Goal: Information Seeking & Learning: Learn about a topic

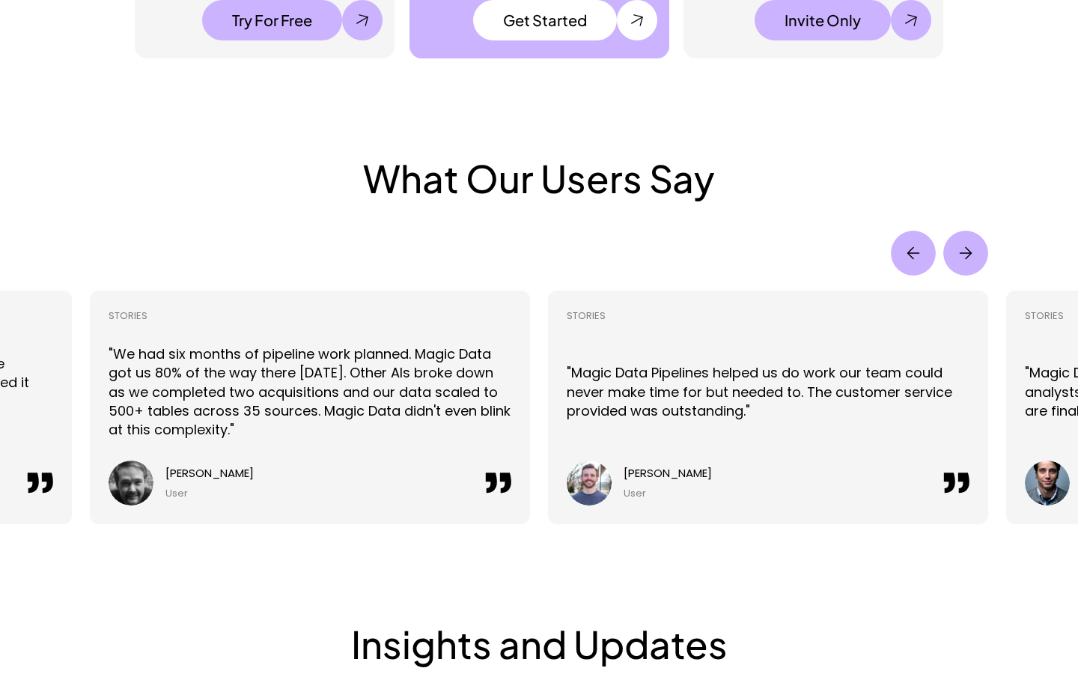
scroll to position [3257, 0]
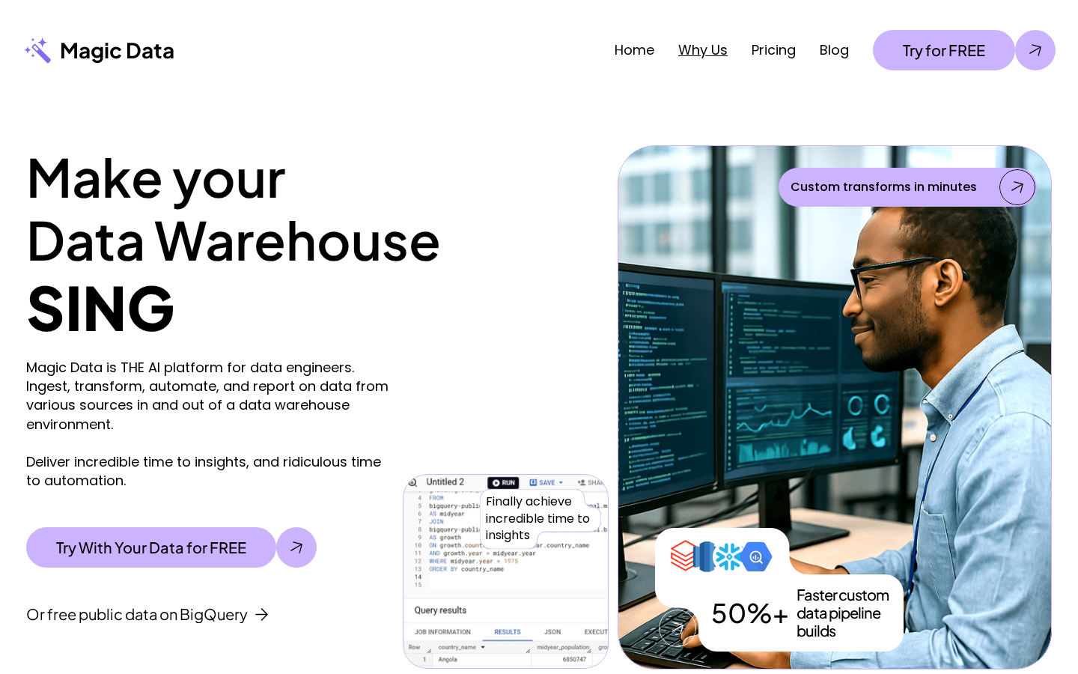
click at [684, 45] on link "Why Us" at bounding box center [702, 49] width 49 height 19
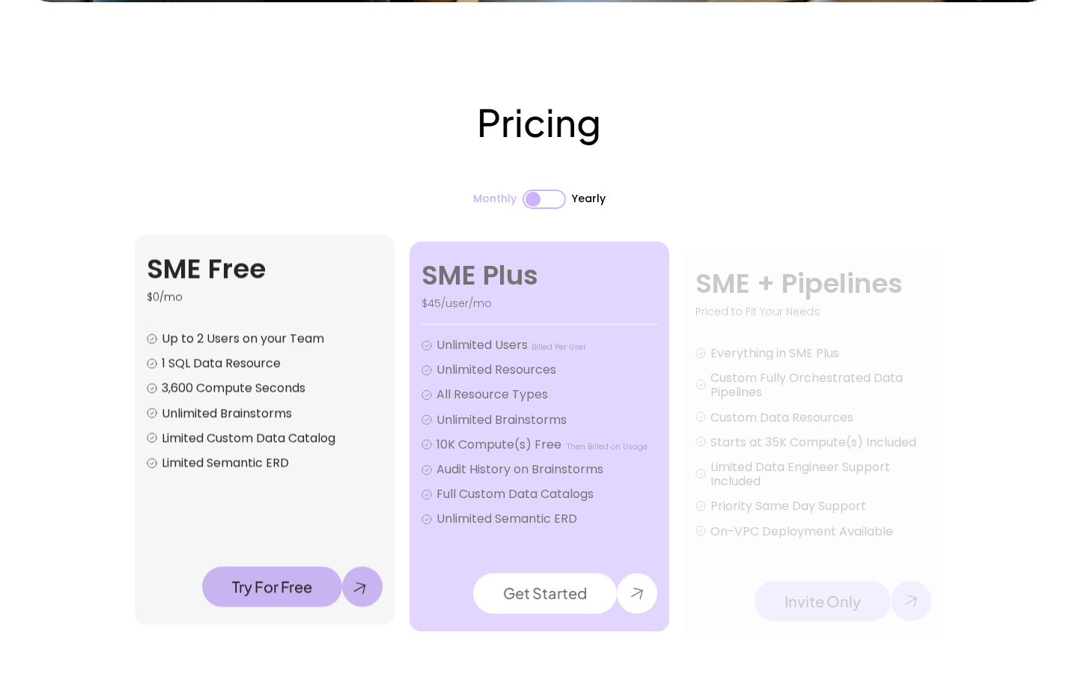
scroll to position [2566, 0]
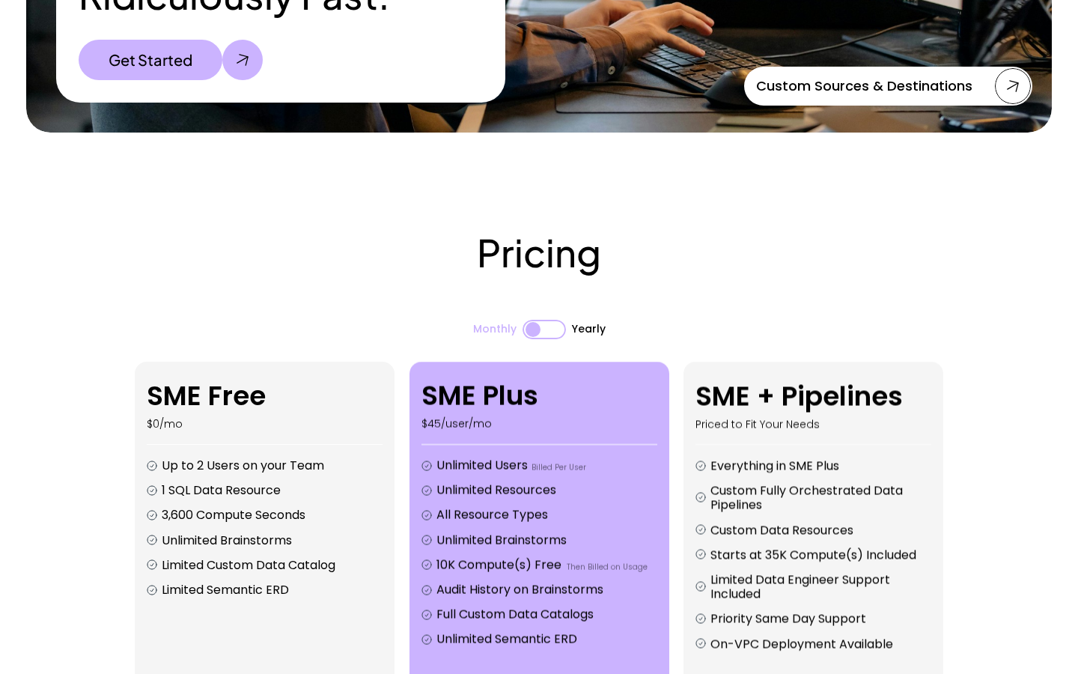
click at [549, 320] on div at bounding box center [544, 329] width 43 height 19
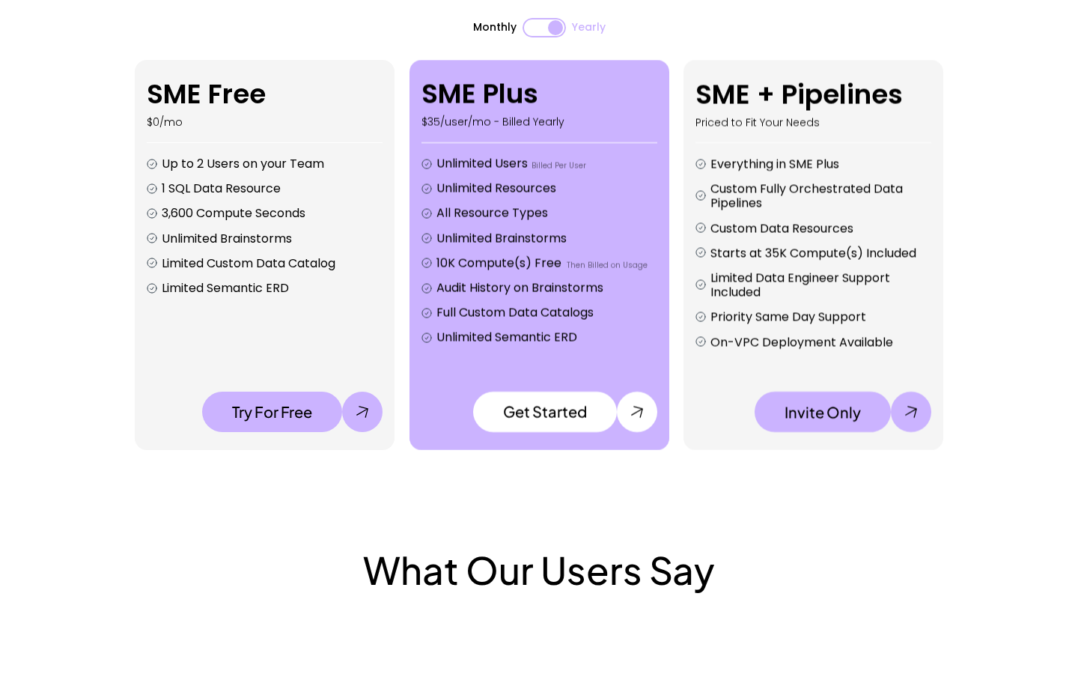
scroll to position [2920, 0]
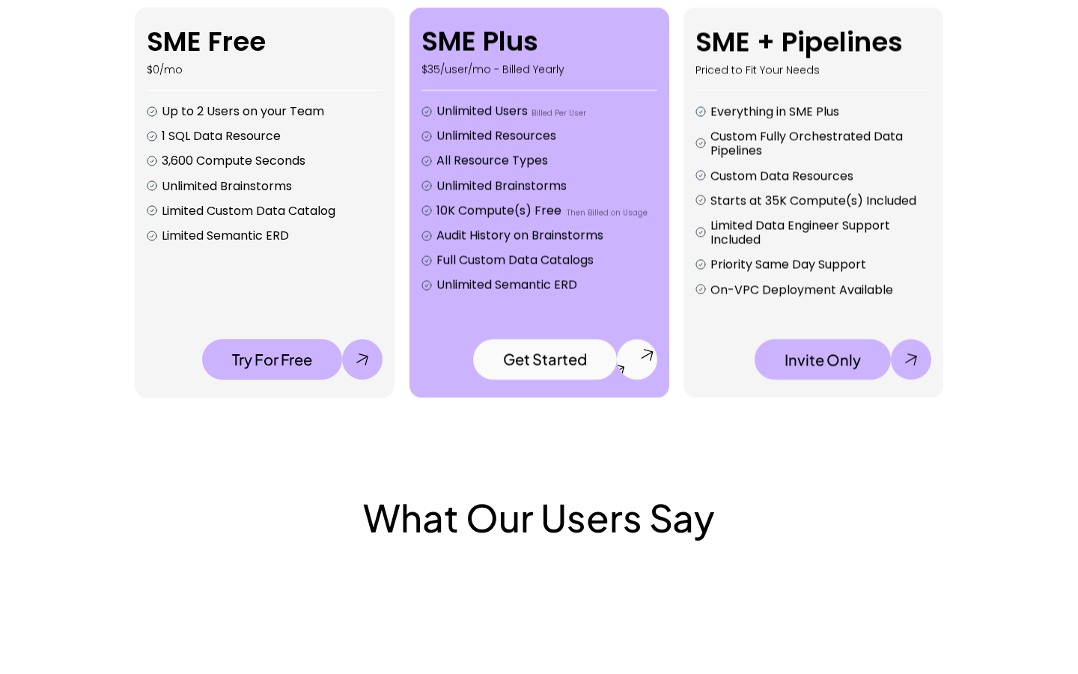
click at [537, 355] on p "Get Started" at bounding box center [544, 359] width 84 height 18
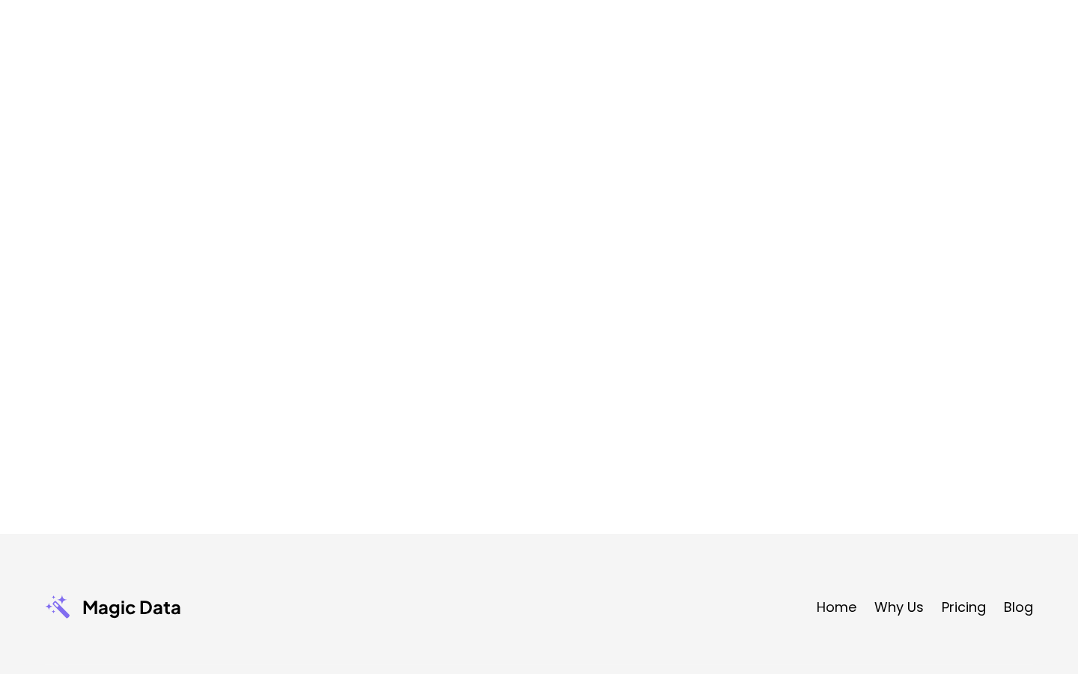
scroll to position [5044, 0]
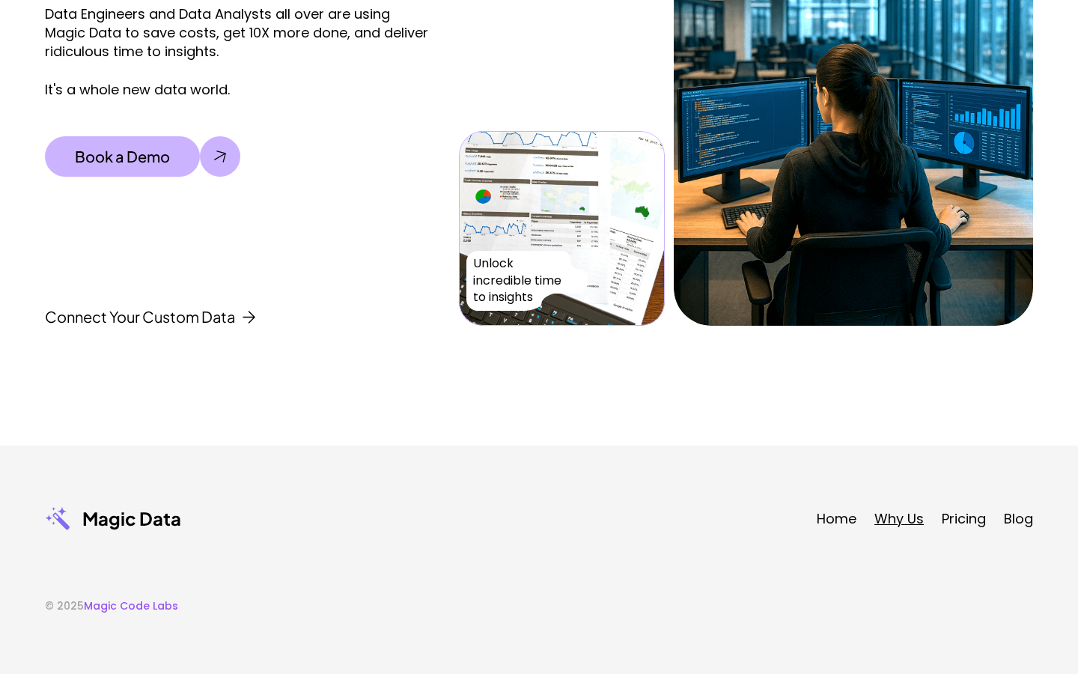
click at [887, 523] on link "Why Us" at bounding box center [898, 518] width 49 height 19
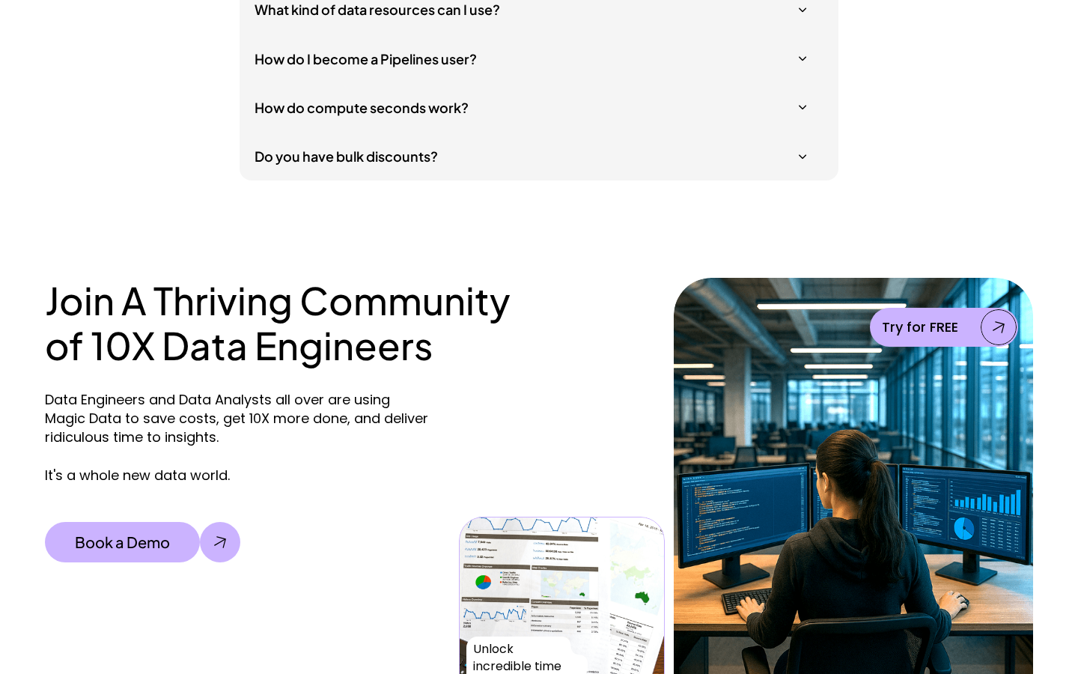
scroll to position [5044, 0]
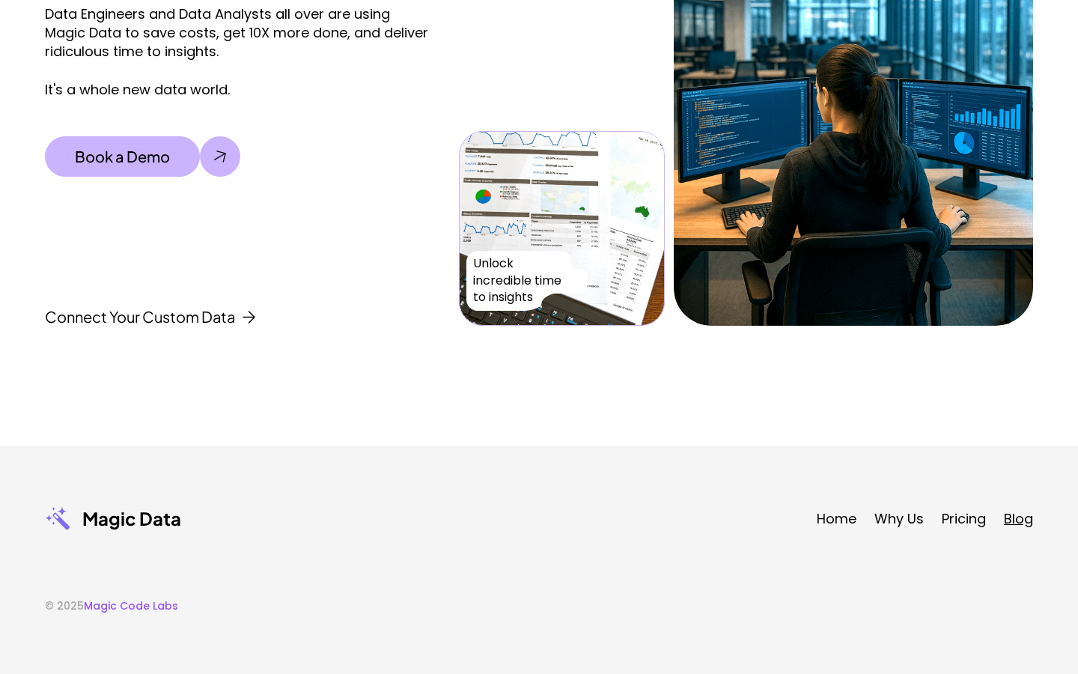
click at [1007, 522] on link "Blog" at bounding box center [1018, 518] width 29 height 19
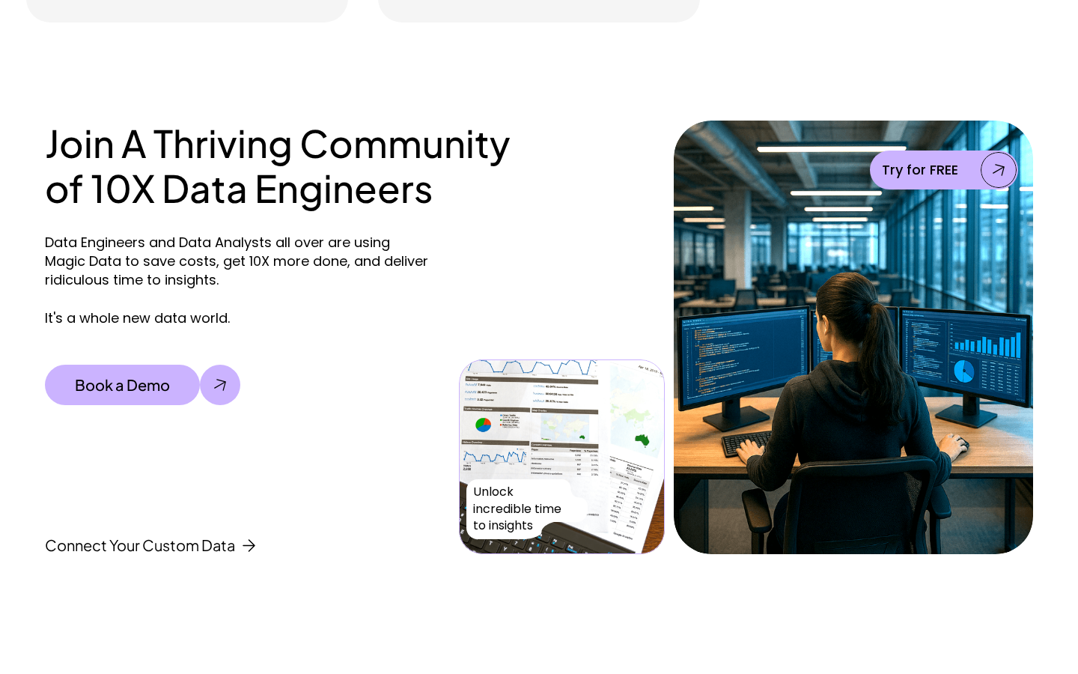
scroll to position [1138, 0]
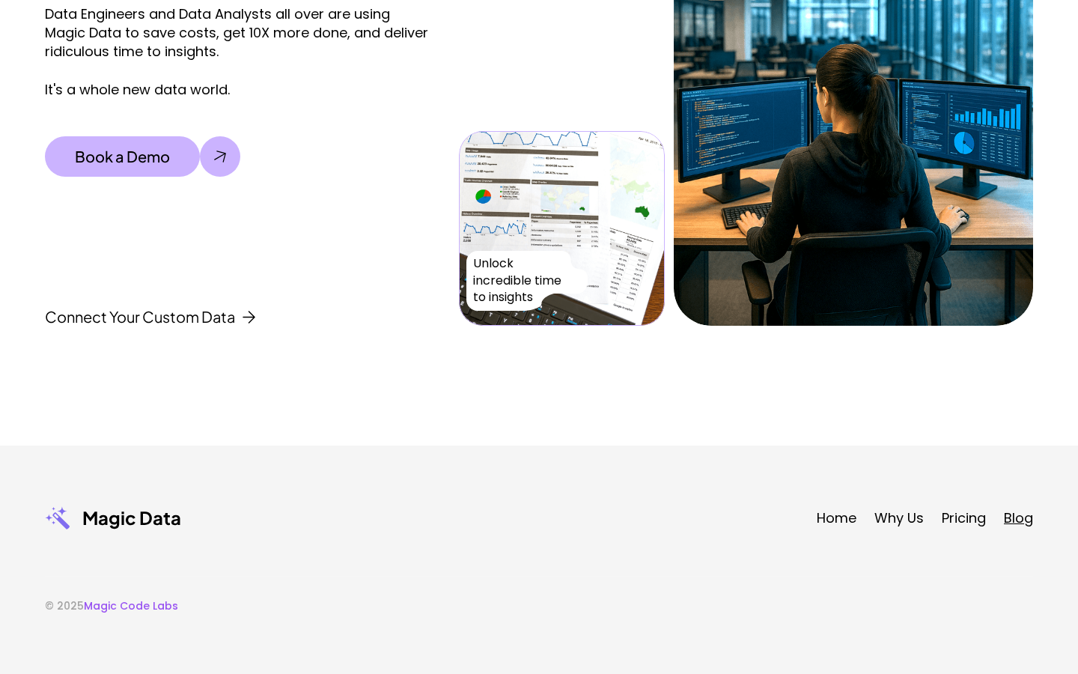
click at [1014, 510] on link "Blog" at bounding box center [1018, 517] width 29 height 19
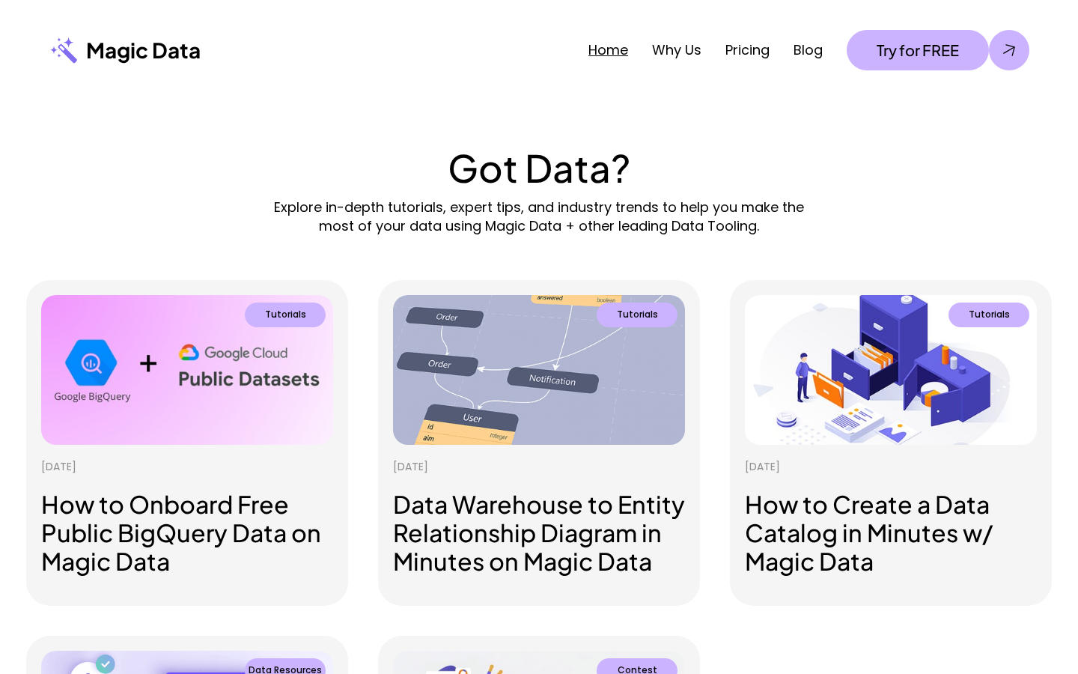
click at [607, 43] on link "Home" at bounding box center [608, 49] width 40 height 19
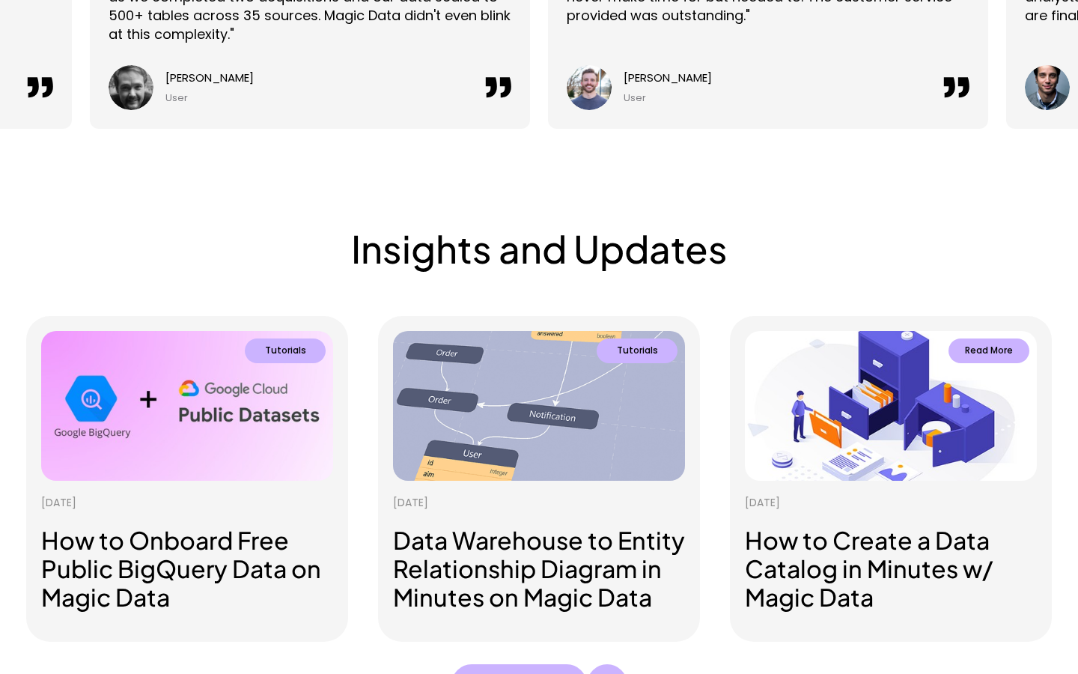
scroll to position [3656, 0]
